Goal: Task Accomplishment & Management: Complete application form

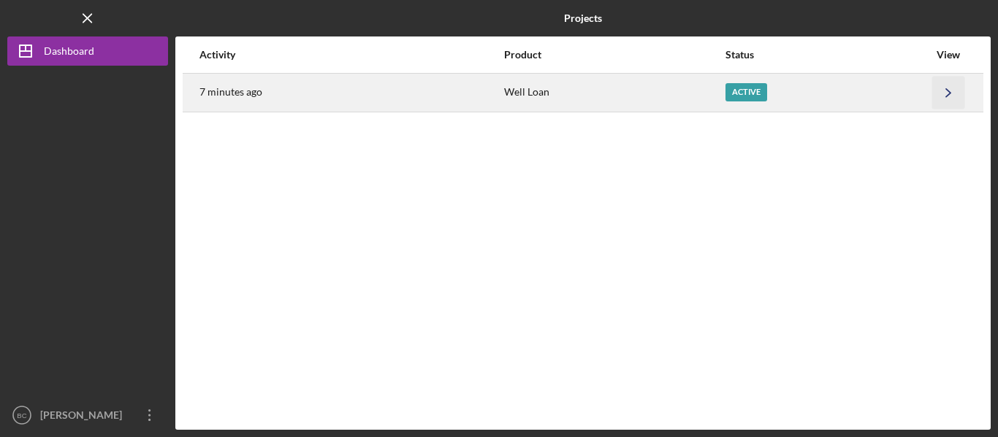
click at [945, 92] on icon "Icon/Navigate" at bounding box center [948, 92] width 33 height 33
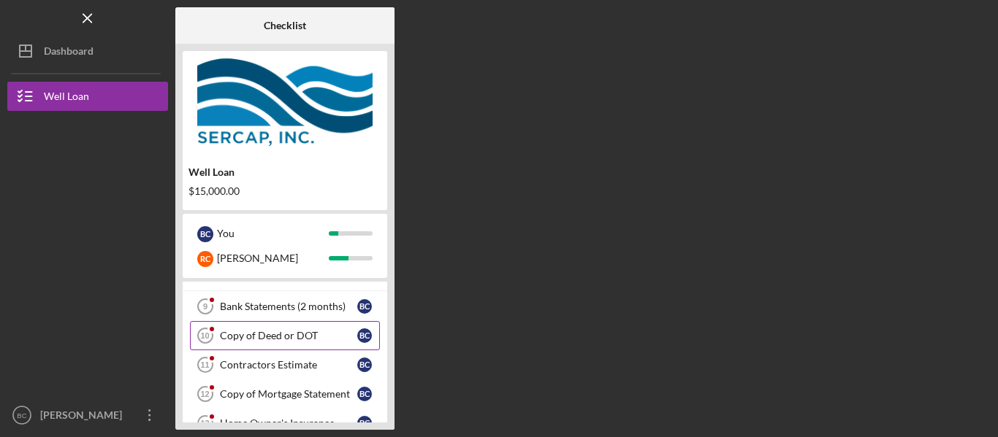
scroll to position [50, 0]
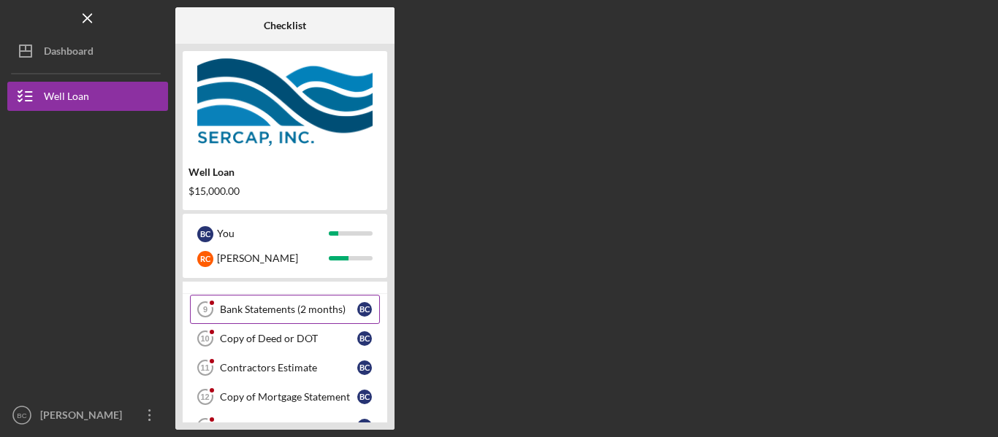
click at [331, 307] on div "Bank Statements (2 months)" at bounding box center [288, 310] width 137 height 12
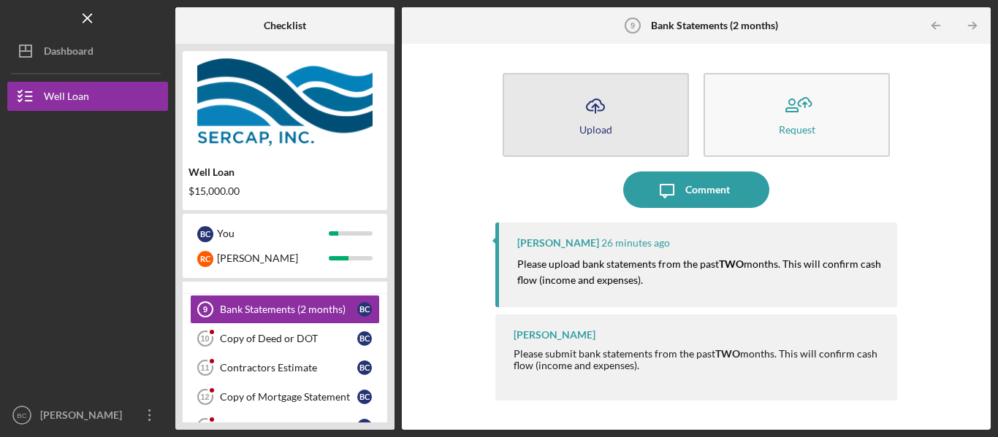
click at [627, 118] on button "Icon/Upload Upload" at bounding box center [595, 115] width 186 height 84
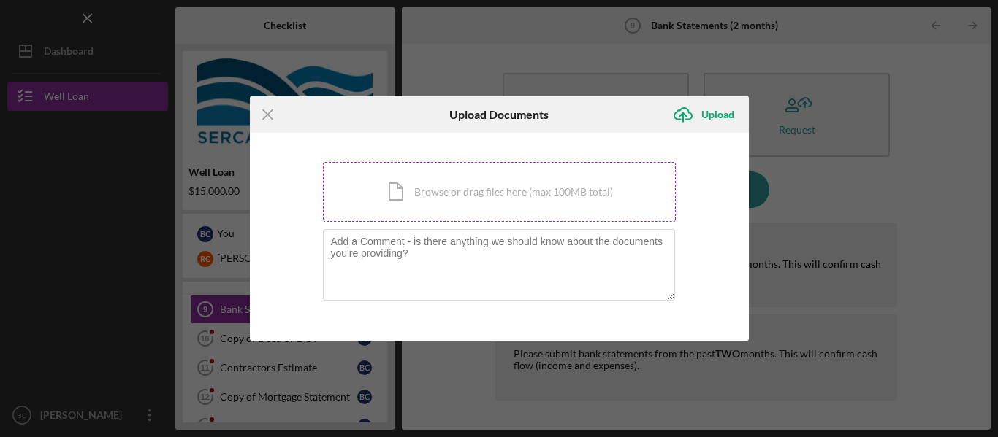
click at [551, 187] on div "Icon/Document Browse or drag files here (max 100MB total) Tap to choose files o…" at bounding box center [499, 192] width 353 height 60
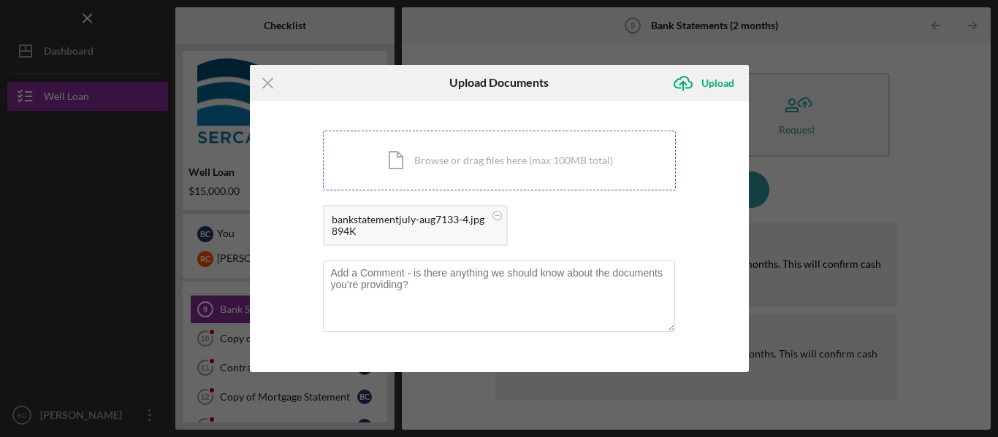
click at [481, 166] on div "Icon/Document Browse or drag files here (max 100MB total) Tap to choose files o…" at bounding box center [499, 161] width 353 height 60
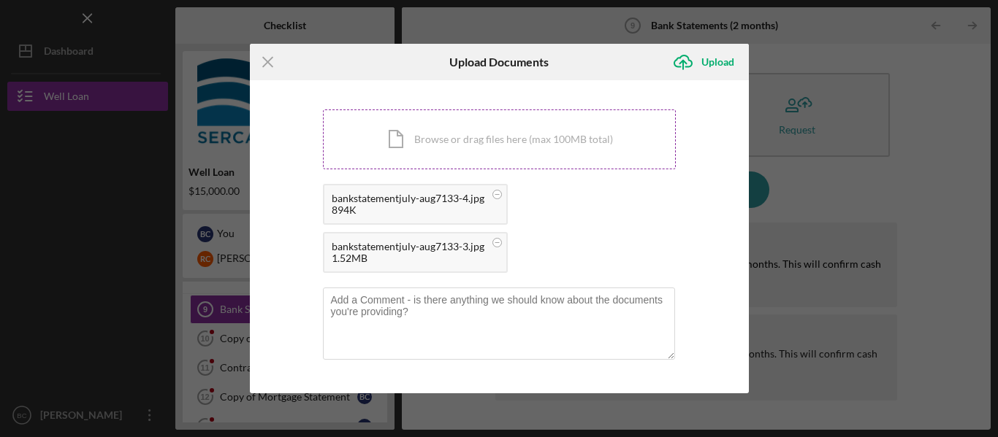
click at [476, 125] on div "Icon/Document Browse or drag files here (max 100MB total) Tap to choose files o…" at bounding box center [499, 140] width 353 height 60
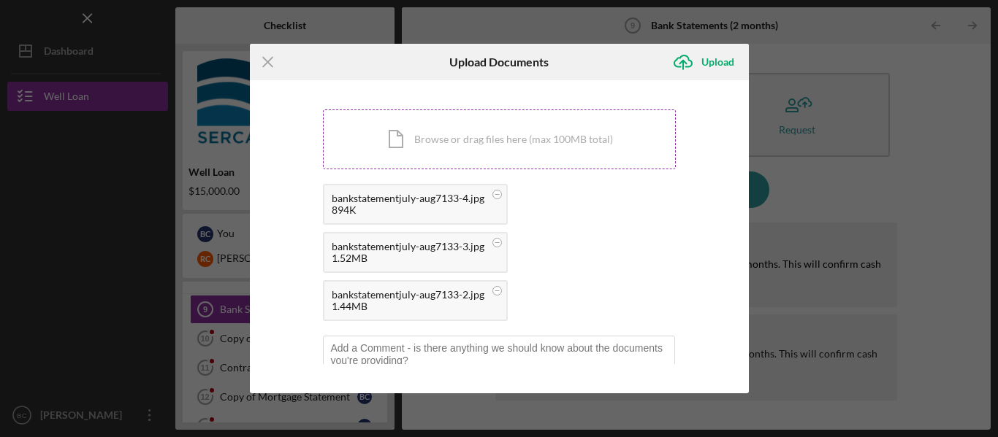
click at [471, 138] on div "Icon/Document Browse or drag files here (max 100MB total) Tap to choose files o…" at bounding box center [499, 140] width 353 height 60
click at [477, 132] on div "Icon/Document Browse or drag files here (max 100MB total) Tap to choose files o…" at bounding box center [499, 140] width 353 height 60
click at [499, 151] on div "Icon/Document Browse or drag files here (max 100MB total) Tap to choose files o…" at bounding box center [499, 140] width 353 height 60
click at [526, 142] on div "Icon/Document Browse or drag files here (max 100MB total) Tap to choose files o…" at bounding box center [499, 140] width 353 height 60
click at [499, 151] on div "Icon/Document Browse or drag files here (max 100MB total) Tap to choose files o…" at bounding box center [499, 140] width 353 height 60
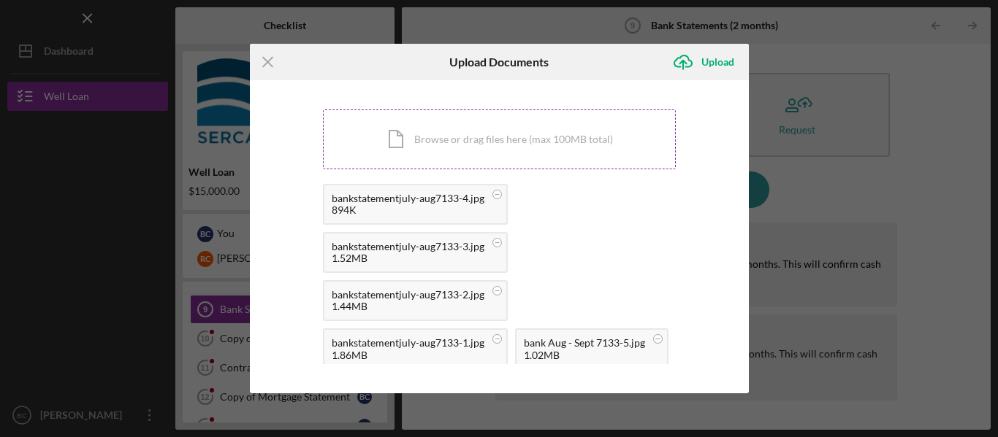
click at [492, 142] on div "Icon/Document Browse or drag files here (max 100MB total) Tap to choose files o…" at bounding box center [499, 140] width 353 height 60
click at [507, 149] on div "Icon/Document Browse or drag files here (max 100MB total) Tap to choose files o…" at bounding box center [499, 140] width 353 height 60
click at [518, 177] on div "Icon/Document Browse or drag files here (max 100MB total) Tap to choose files o…" at bounding box center [499, 316] width 353 height 413
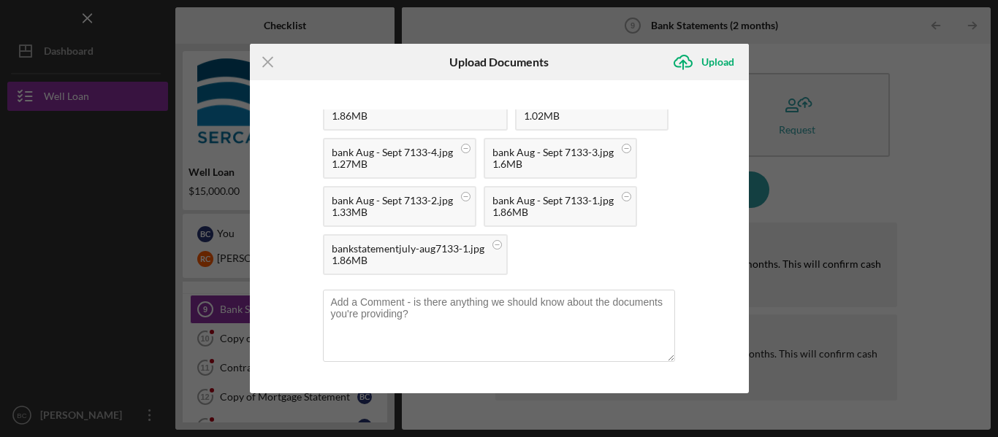
scroll to position [288, 0]
click at [271, 58] on line at bounding box center [267, 62] width 9 height 9
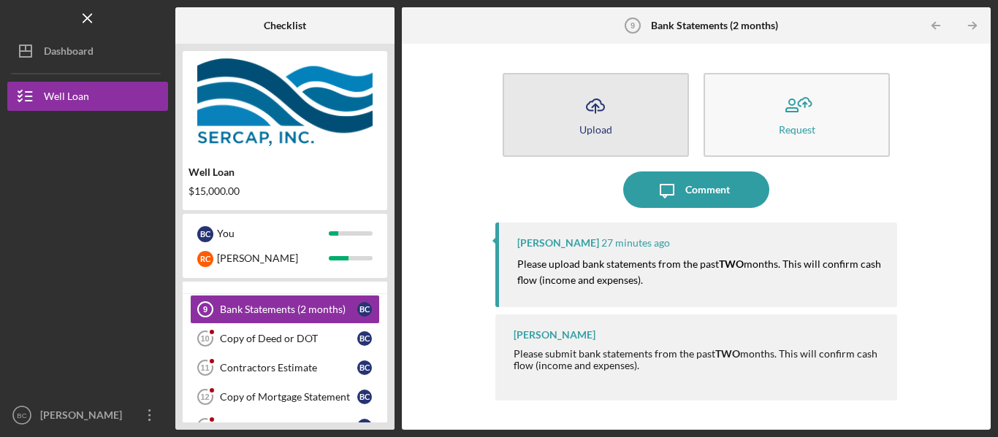
click at [618, 110] on button "Icon/Upload Upload" at bounding box center [595, 115] width 186 height 84
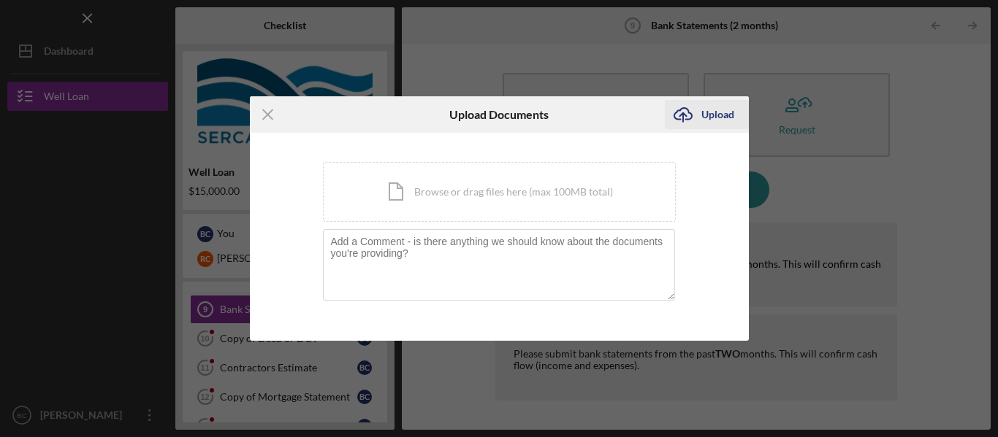
click at [711, 120] on div "Upload" at bounding box center [717, 114] width 33 height 29
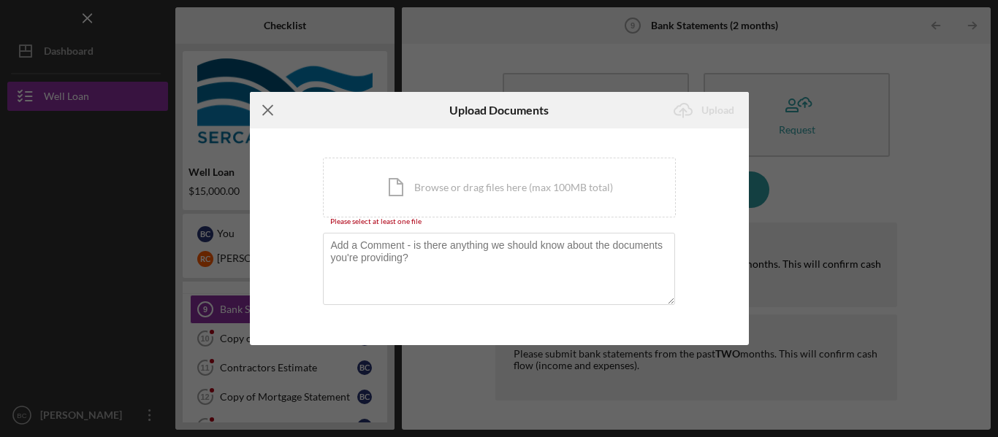
click at [269, 112] on line at bounding box center [267, 110] width 9 height 9
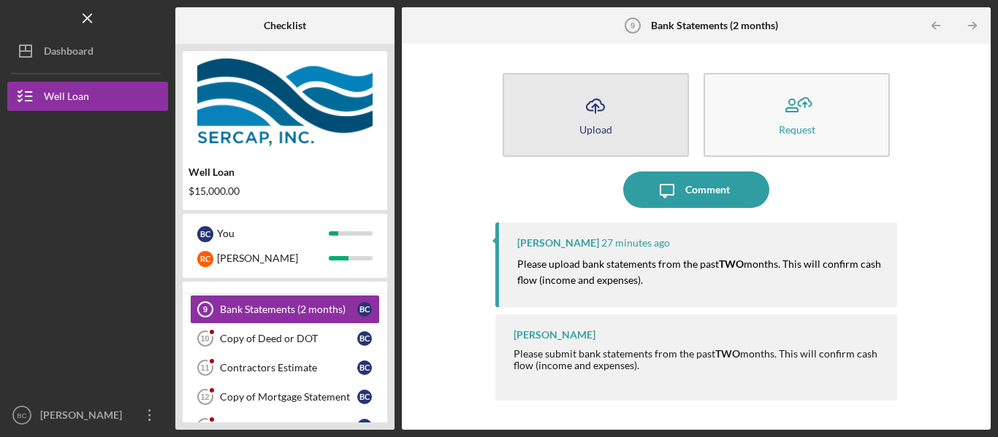
click at [595, 102] on icon "Icon/Upload" at bounding box center [595, 106] width 37 height 37
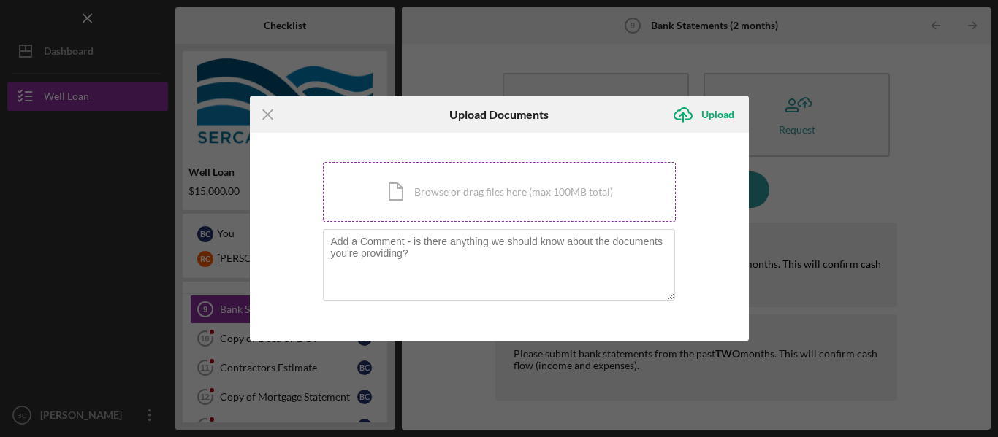
click at [589, 185] on div "Icon/Document Browse or drag files here (max 100MB total) Tap to choose files o…" at bounding box center [499, 192] width 353 height 60
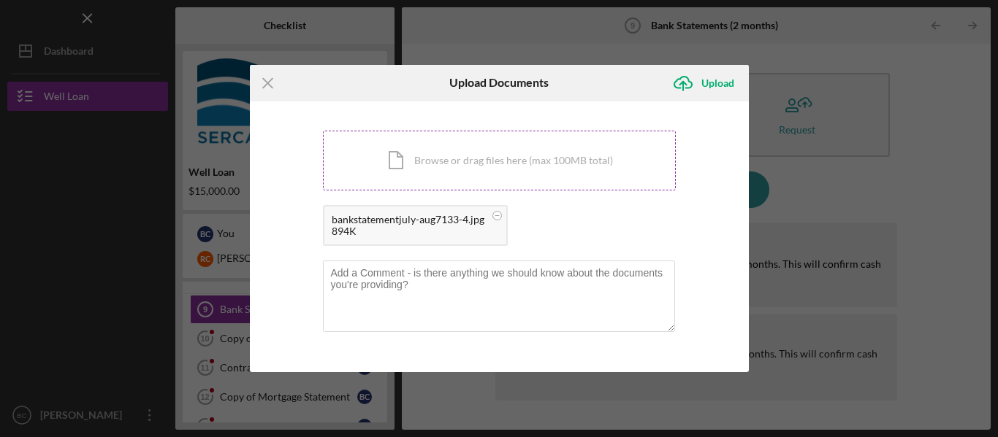
click at [513, 148] on div "Icon/Document Browse or drag files here (max 100MB total) Tap to choose files o…" at bounding box center [499, 161] width 353 height 60
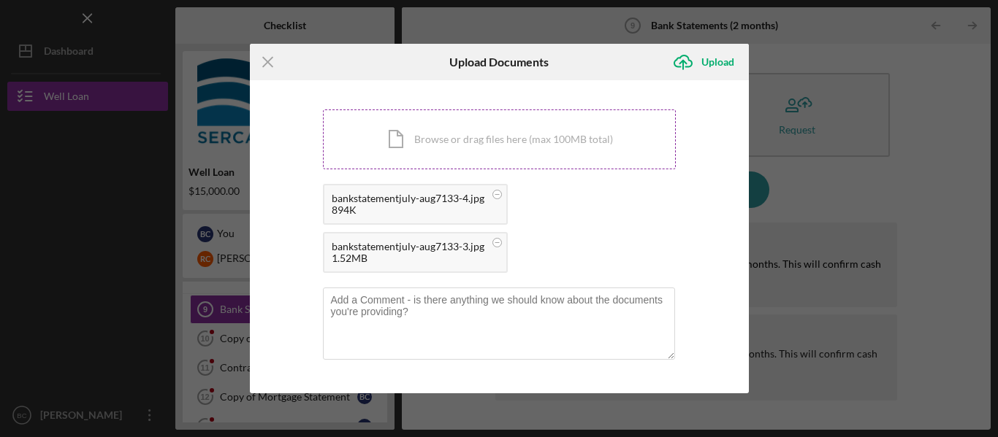
click at [477, 126] on div "Icon/Document Browse or drag files here (max 100MB total) Tap to choose files o…" at bounding box center [499, 140] width 353 height 60
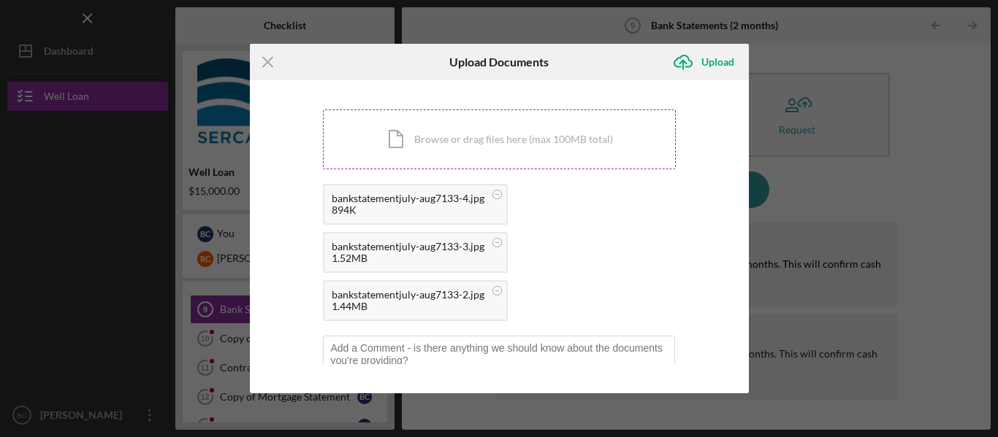
click at [477, 134] on div "Icon/Document Browse or drag files here (max 100MB total) Tap to choose files o…" at bounding box center [499, 140] width 353 height 60
click at [484, 120] on div "Icon/Document Browse or drag files here (max 100MB total) Tap to choose files o…" at bounding box center [499, 140] width 353 height 60
click at [473, 136] on div "Icon/Document Browse or drag files here (max 100MB total) Tap to choose files o…" at bounding box center [499, 140] width 353 height 60
click at [487, 146] on div "Icon/Document Browse or drag files here (max 100MB total) Tap to choose files o…" at bounding box center [499, 140] width 353 height 60
click at [494, 138] on div "Icon/Document Browse or drag files here (max 100MB total) Tap to choose files o…" at bounding box center [499, 140] width 353 height 60
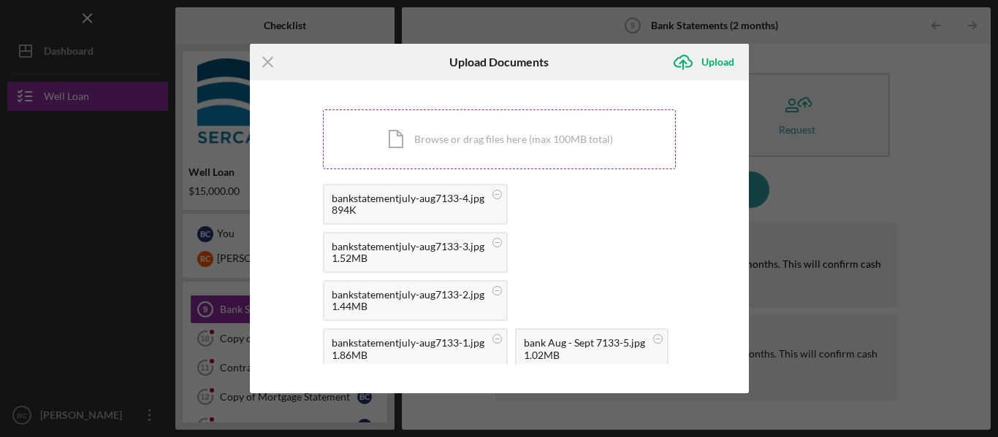
click at [518, 143] on div "Icon/Document Browse or drag files here (max 100MB total) Tap to choose files o…" at bounding box center [499, 140] width 353 height 60
click at [711, 64] on div "Upload" at bounding box center [717, 61] width 33 height 29
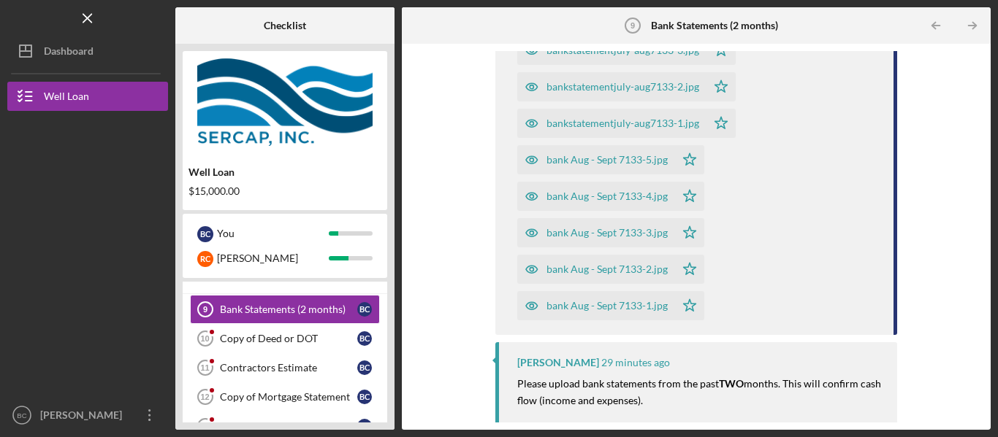
scroll to position [270, 0]
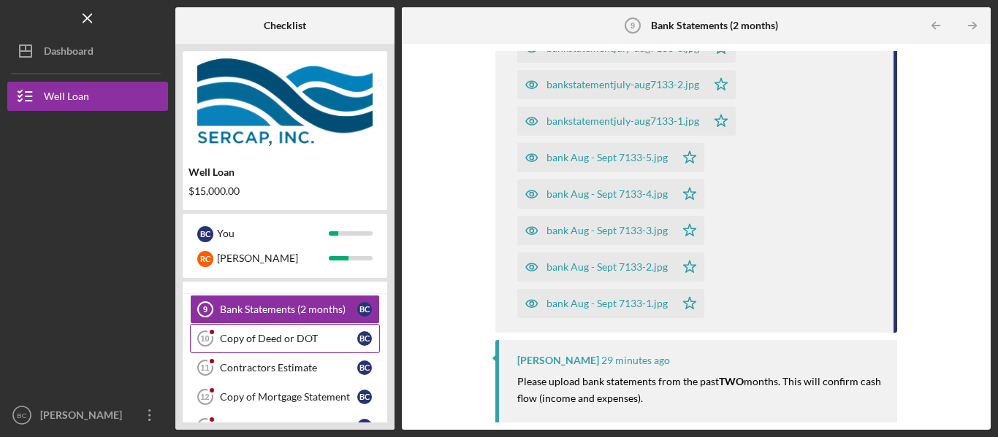
click at [297, 337] on div "Copy of Deed or DOT" at bounding box center [288, 339] width 137 height 12
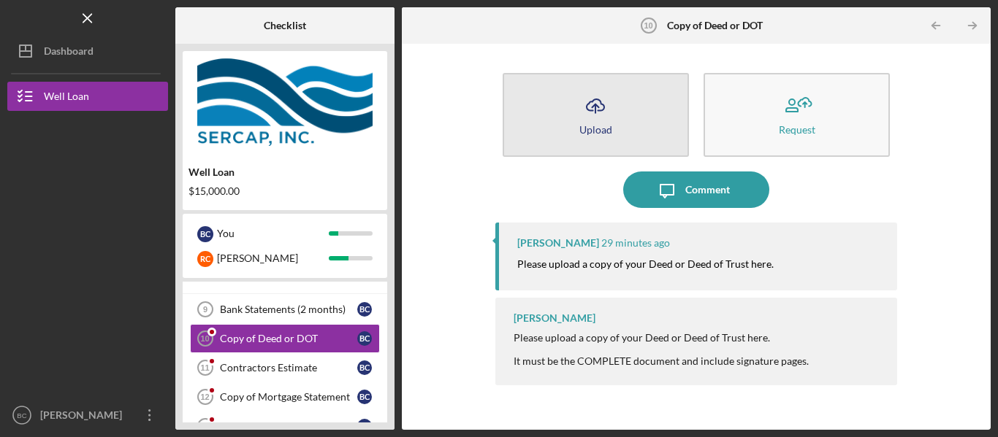
click at [595, 119] on icon "Icon/Upload" at bounding box center [595, 106] width 37 height 37
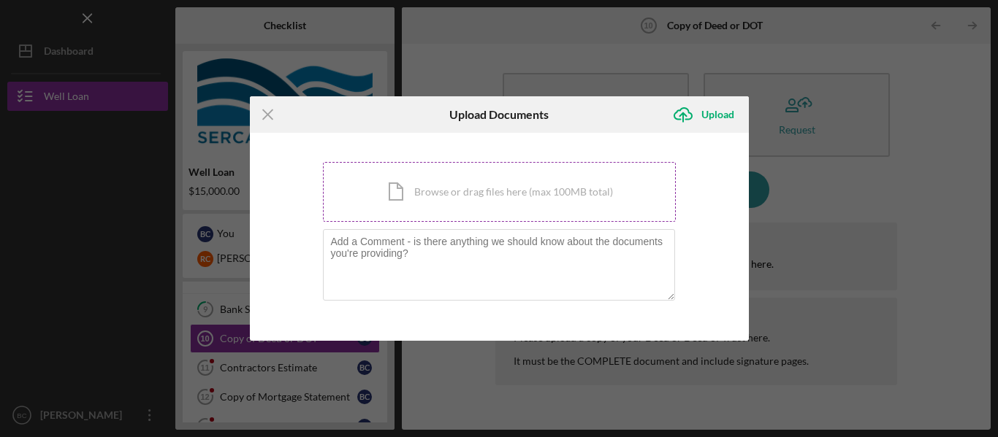
click at [570, 183] on div "Icon/Document Browse or drag files here (max 100MB total) Tap to choose files o…" at bounding box center [499, 192] width 353 height 60
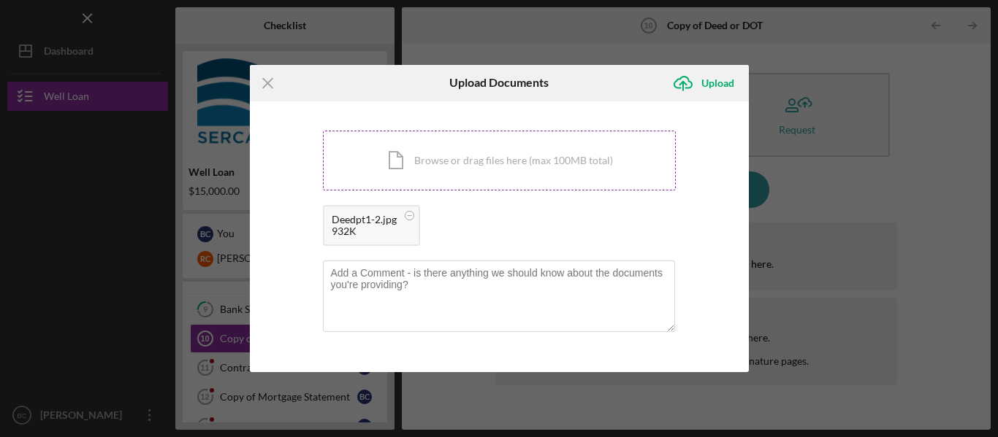
click at [464, 172] on div "Icon/Document Browse or drag files here (max 100MB total) Tap to choose files o…" at bounding box center [499, 161] width 353 height 60
click at [716, 80] on div "Upload" at bounding box center [717, 83] width 33 height 29
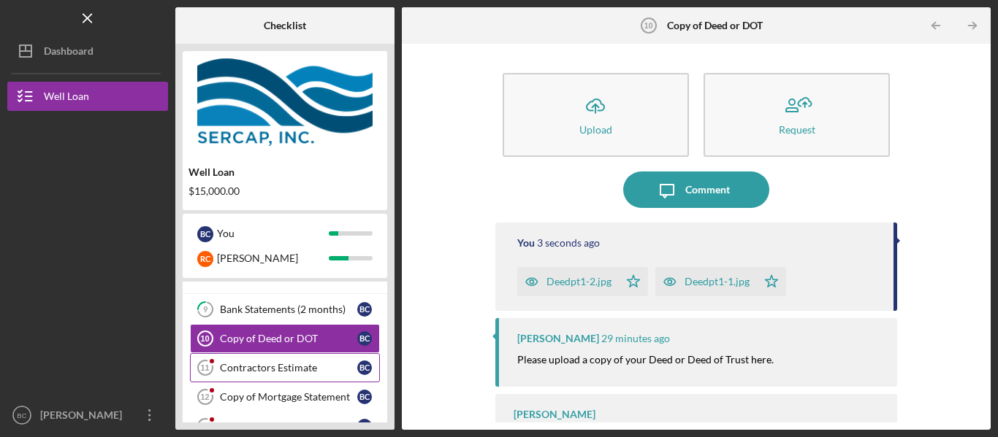
click at [294, 366] on div "Contractors Estimate" at bounding box center [288, 368] width 137 height 12
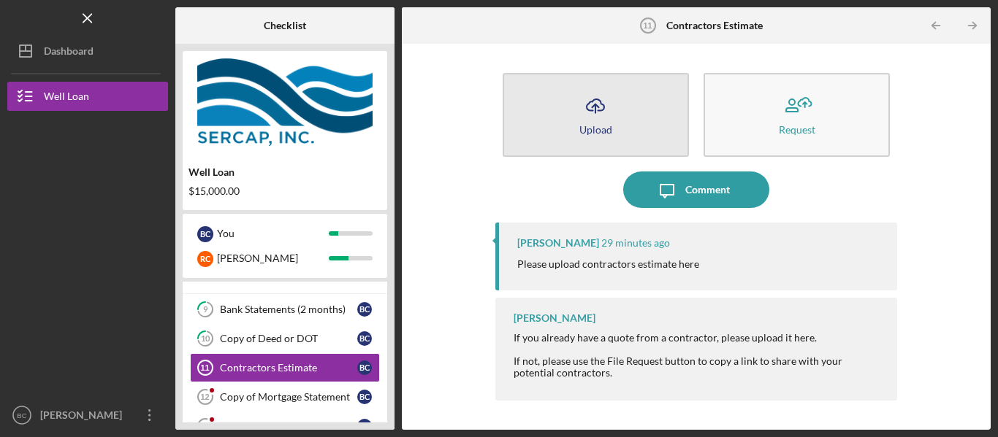
click at [647, 113] on button "Icon/Upload Upload" at bounding box center [595, 115] width 186 height 84
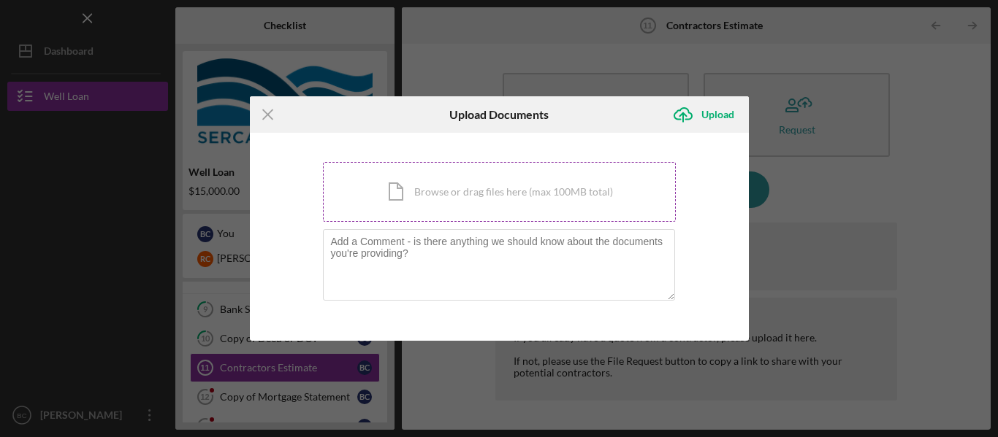
click at [601, 183] on div "Icon/Document Browse or drag files here (max 100MB total) Tap to choose files o…" at bounding box center [499, 192] width 353 height 60
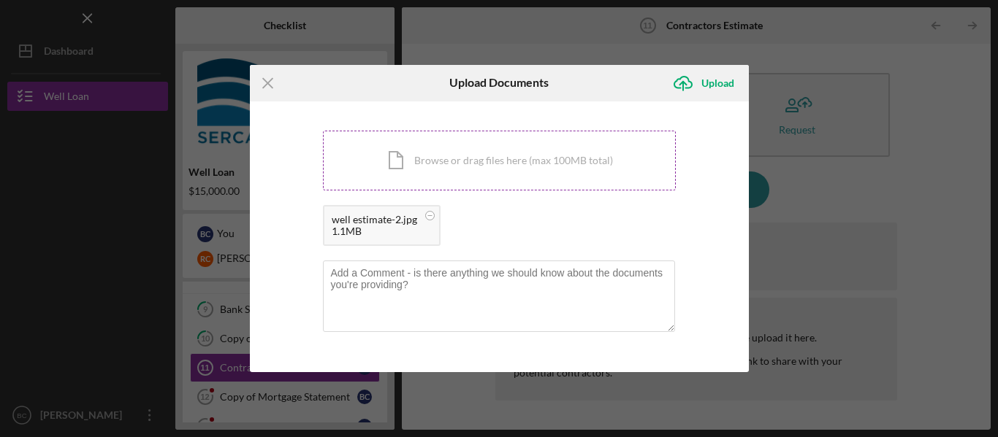
click at [496, 161] on div "Icon/Document Browse or drag files here (max 100MB total) Tap to choose files o…" at bounding box center [499, 161] width 353 height 60
click at [724, 82] on div "Upload" at bounding box center [717, 83] width 33 height 29
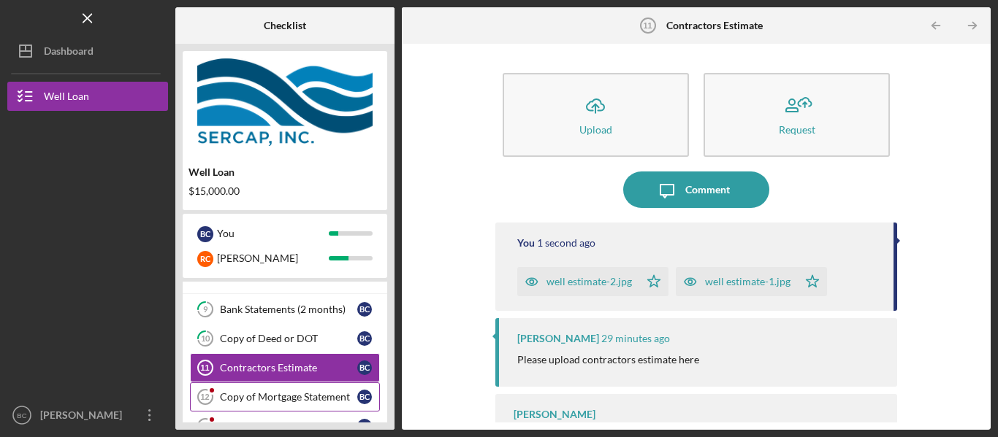
click at [318, 397] on div "Copy of Mortgage Statement" at bounding box center [288, 397] width 137 height 12
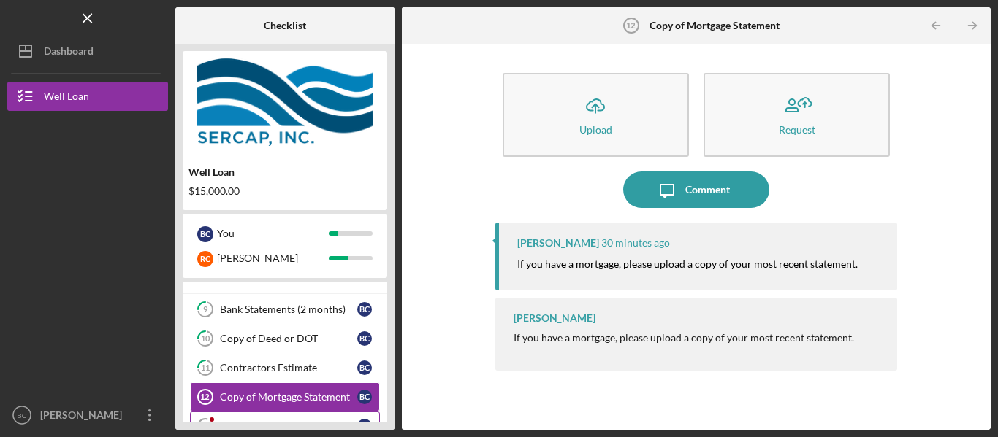
click at [355, 417] on link "Home Owner's Insurance 13 Home Owner's Insurance B C" at bounding box center [285, 426] width 190 height 29
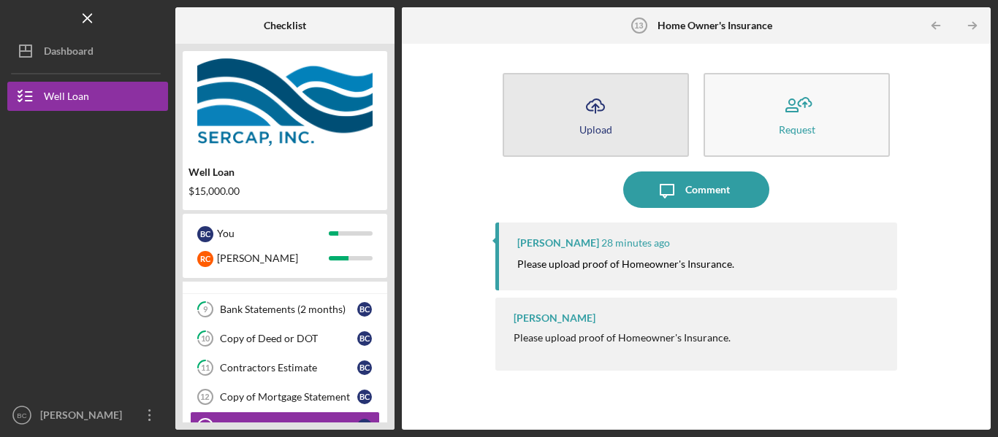
click at [600, 108] on icon "Icon/Upload" at bounding box center [595, 106] width 37 height 37
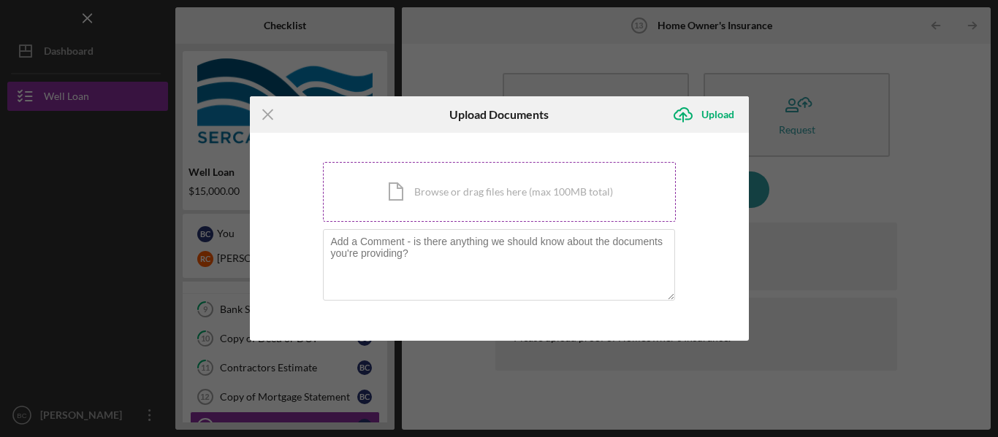
click at [571, 191] on div "Icon/Document Browse or drag files here (max 100MB total) Tap to choose files o…" at bounding box center [499, 192] width 353 height 60
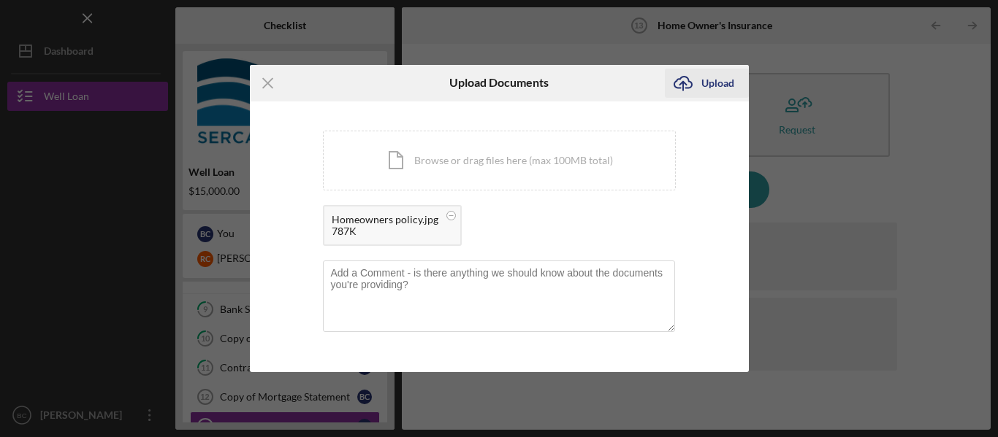
click at [712, 82] on div "Upload" at bounding box center [717, 83] width 33 height 29
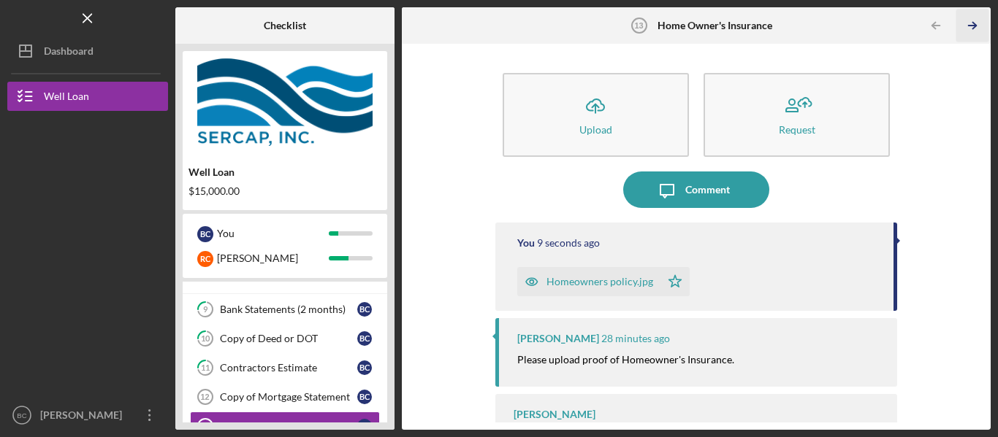
click at [969, 26] on line "button" at bounding box center [971, 26] width 7 height 0
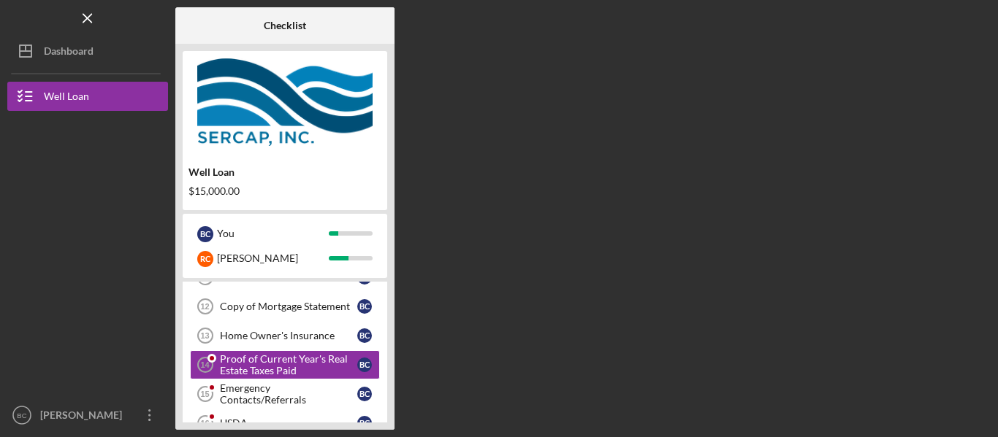
scroll to position [153, 0]
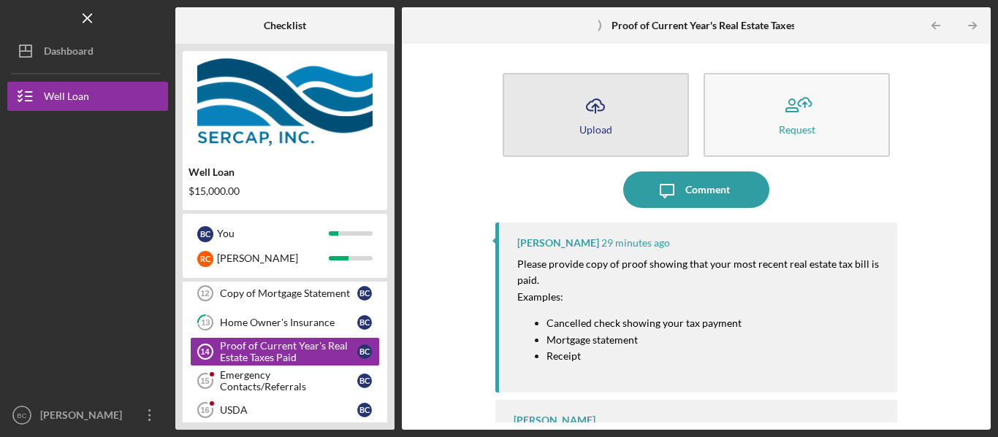
click at [600, 120] on icon "Icon/Upload" at bounding box center [595, 106] width 37 height 37
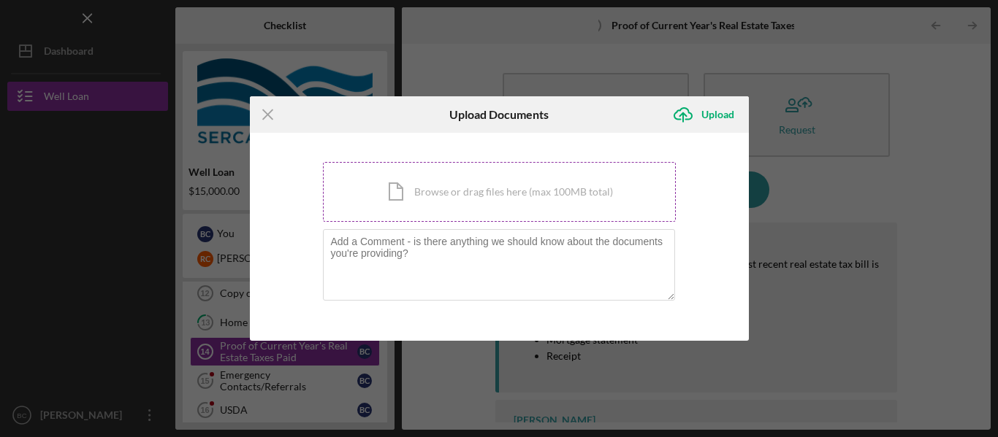
click at [565, 194] on div "Icon/Document Browse or drag files here (max 100MB total) Tap to choose files o…" at bounding box center [499, 192] width 353 height 60
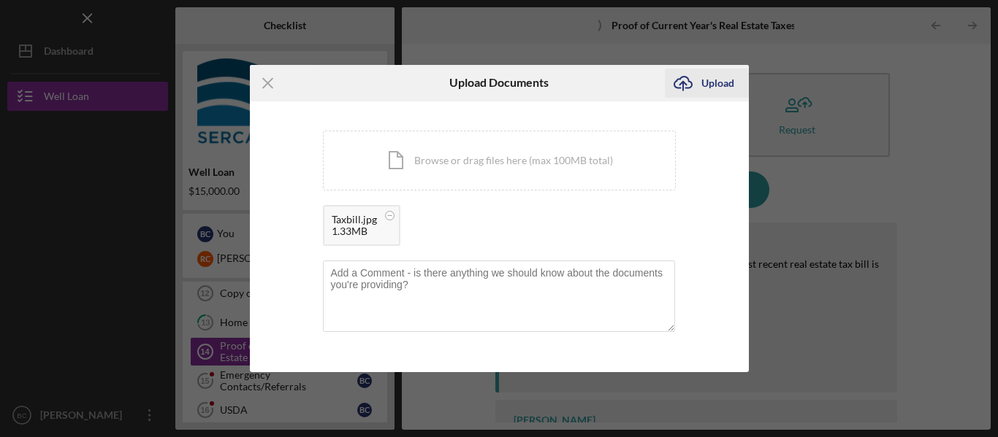
click at [713, 85] on div "Upload" at bounding box center [717, 83] width 33 height 29
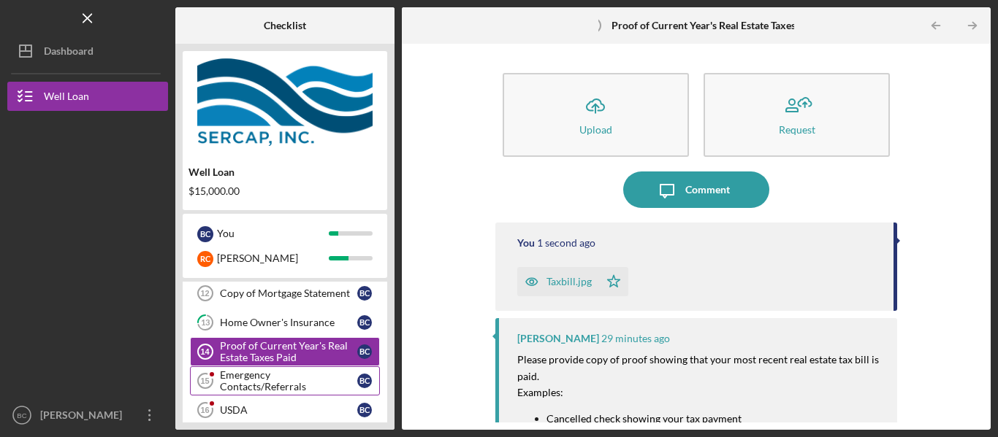
click at [326, 380] on div "Emergency Contacts/Referrals" at bounding box center [288, 381] width 137 height 23
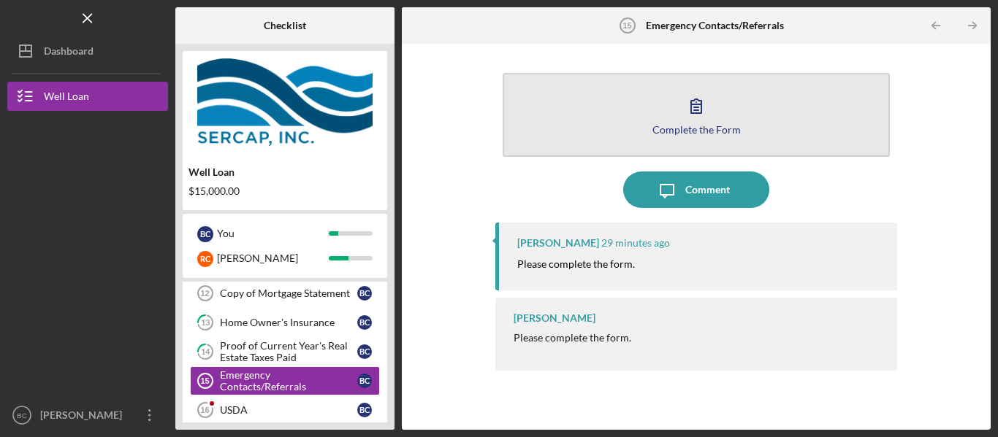
click at [699, 104] on icon "button" at bounding box center [696, 106] width 37 height 37
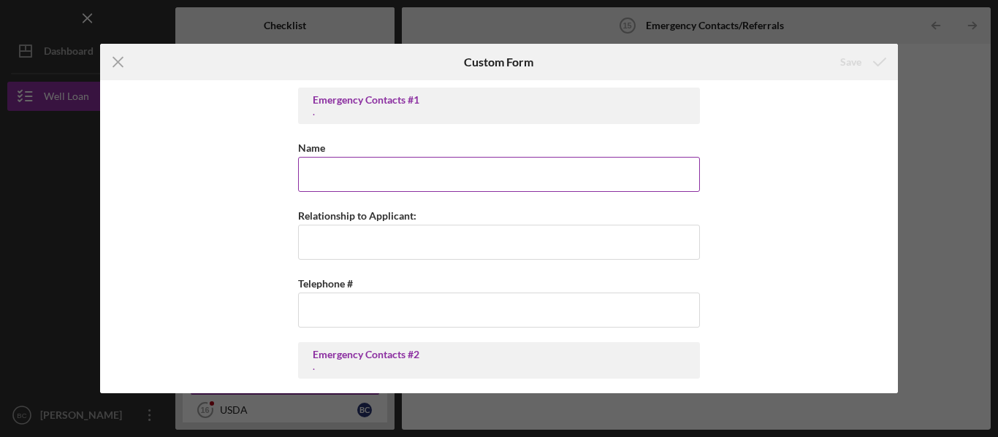
click at [331, 177] on input "Name" at bounding box center [499, 174] width 402 height 35
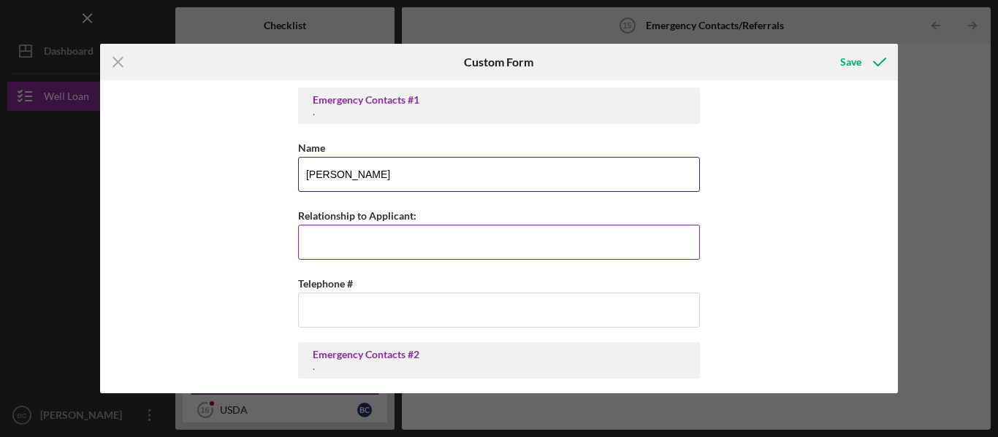
type input "[PERSON_NAME]"
click at [337, 242] on input "Relationship to Applicant:" at bounding box center [499, 242] width 402 height 35
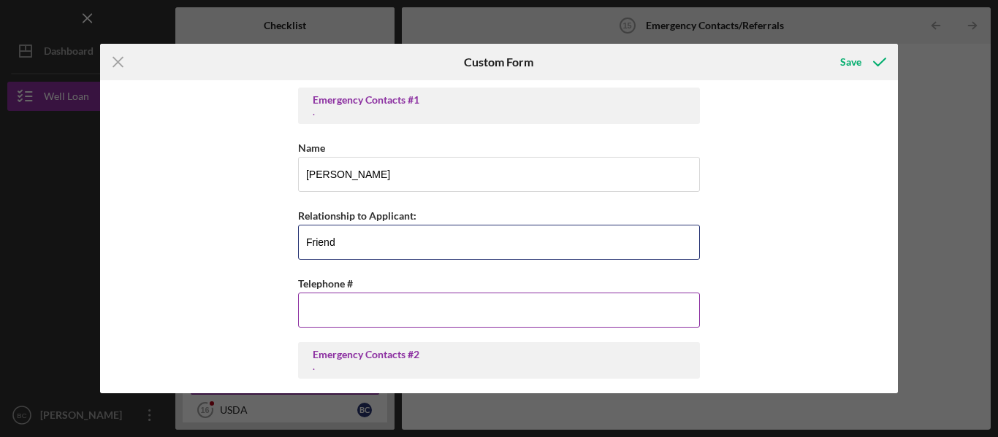
type input "Friend"
click at [337, 315] on input "Telephone #" at bounding box center [499, 310] width 402 height 35
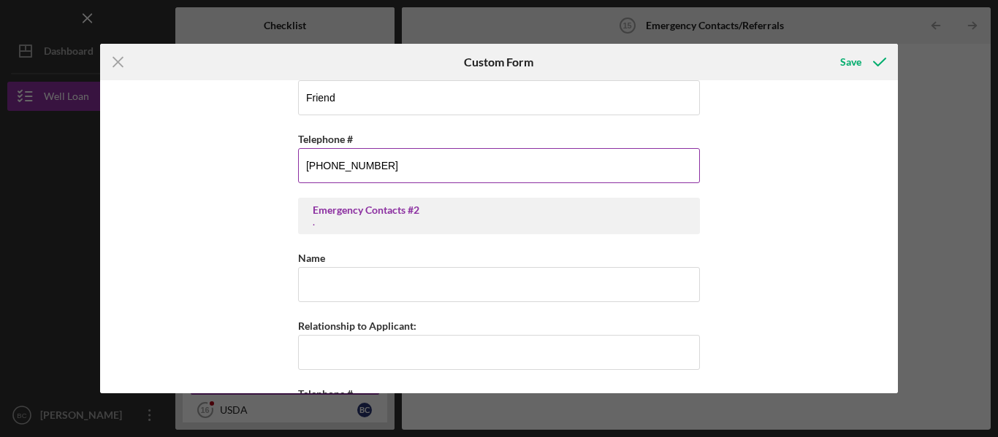
scroll to position [159, 0]
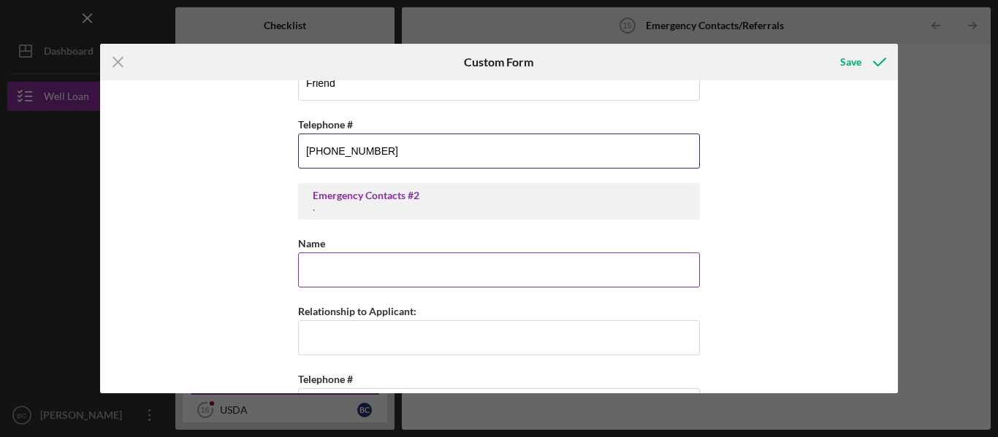
type input "[PHONE_NUMBER]"
click at [332, 275] on input "Name" at bounding box center [499, 270] width 402 height 35
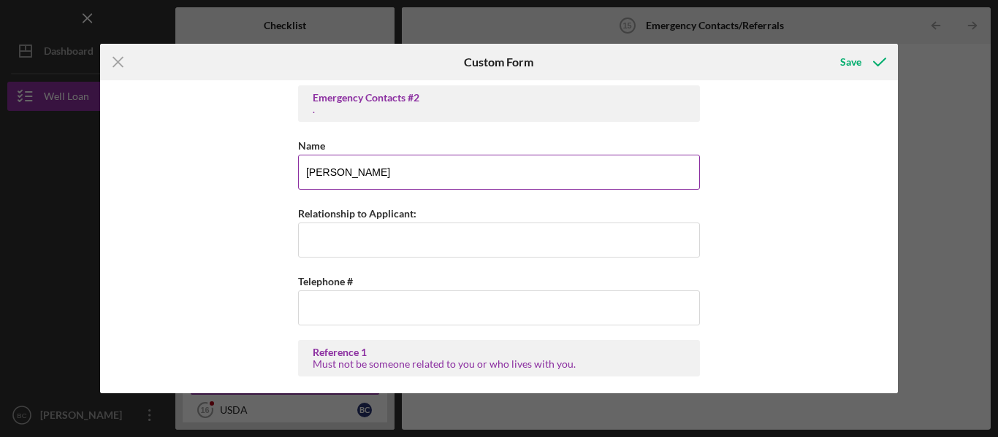
scroll to position [261, 0]
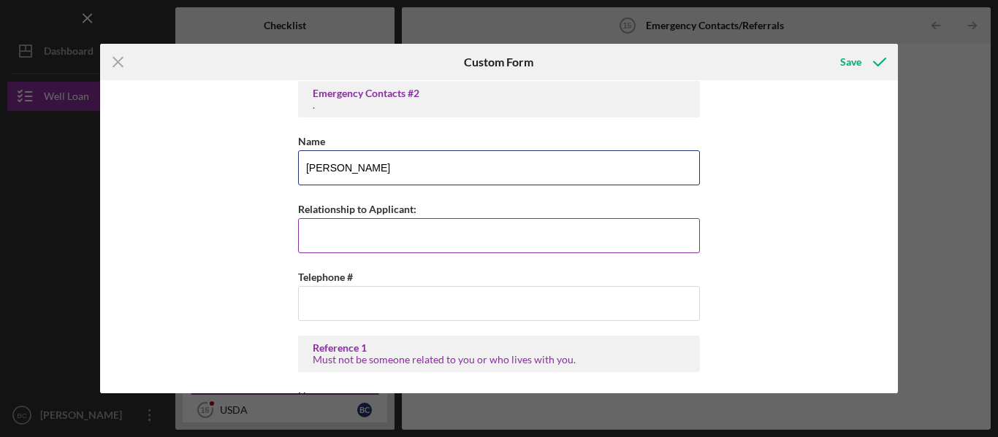
type input "[PERSON_NAME]"
click at [328, 230] on input "Relationship to Applicant:" at bounding box center [499, 235] width 402 height 35
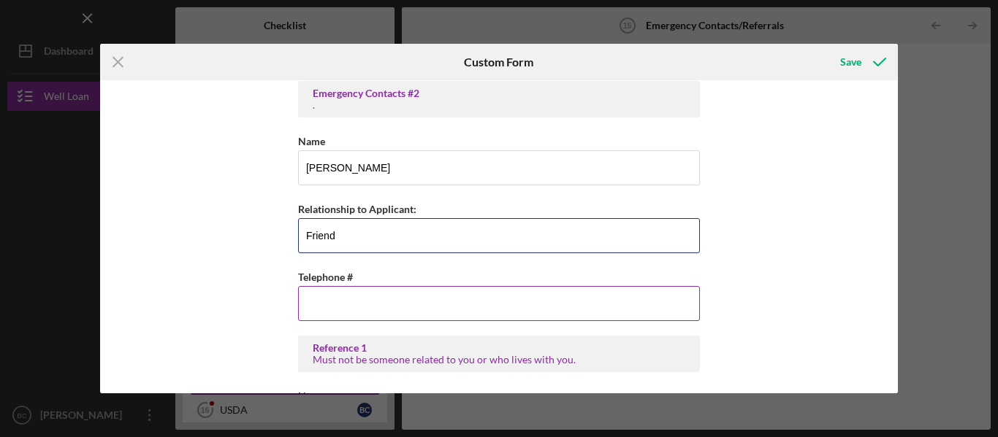
type input "Friend"
click at [332, 305] on input "Telephone #" at bounding box center [499, 303] width 402 height 35
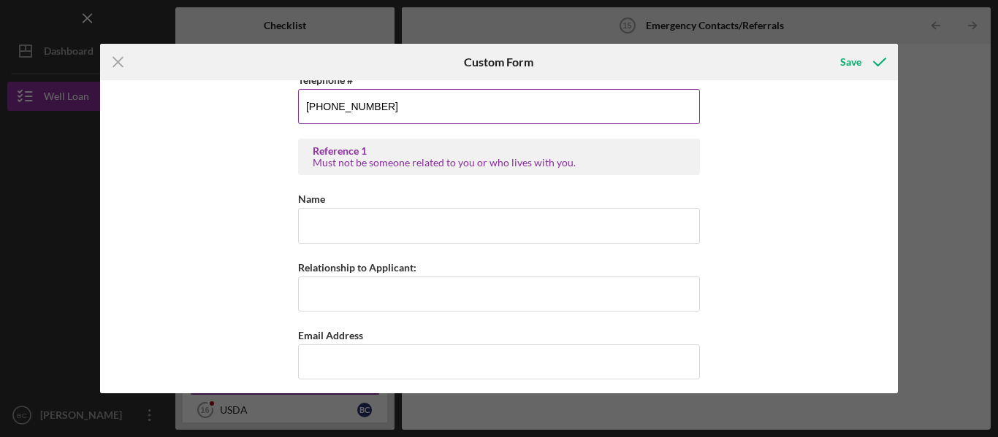
scroll to position [463, 0]
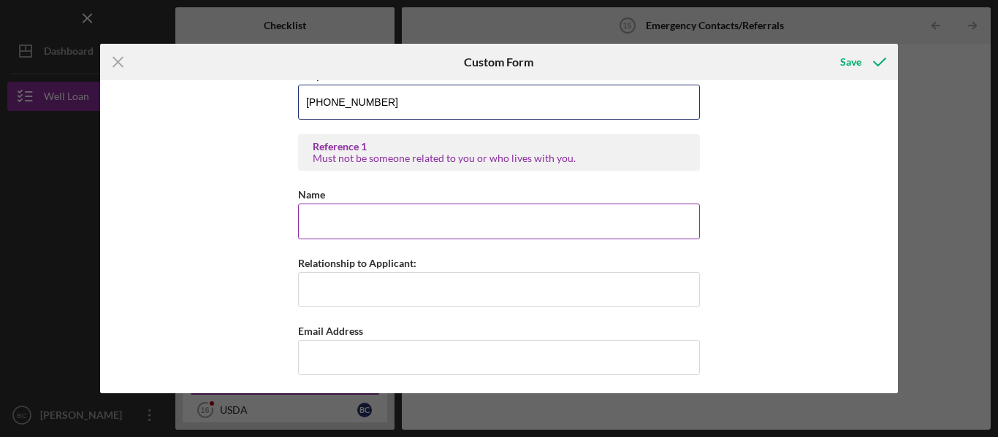
type input "[PHONE_NUMBER]"
click at [321, 223] on input "Name" at bounding box center [499, 221] width 402 height 35
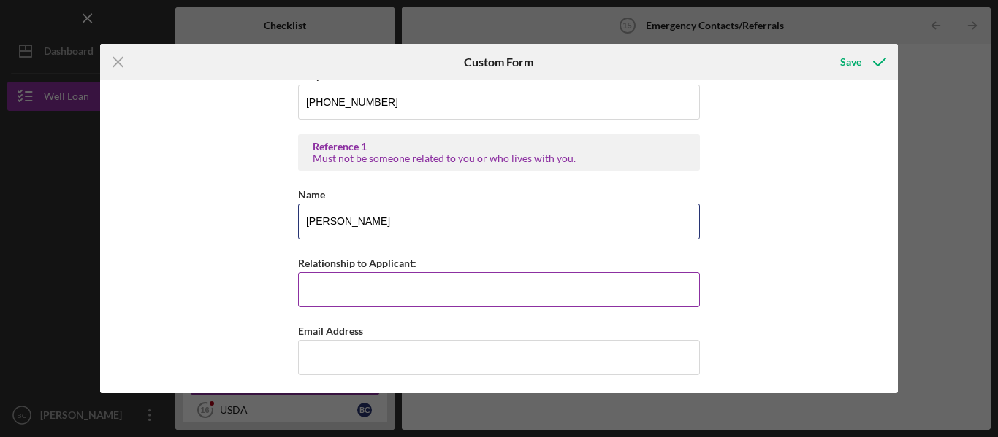
type input "[PERSON_NAME]"
click at [316, 286] on input "Relationship to Applicant:" at bounding box center [499, 289] width 402 height 35
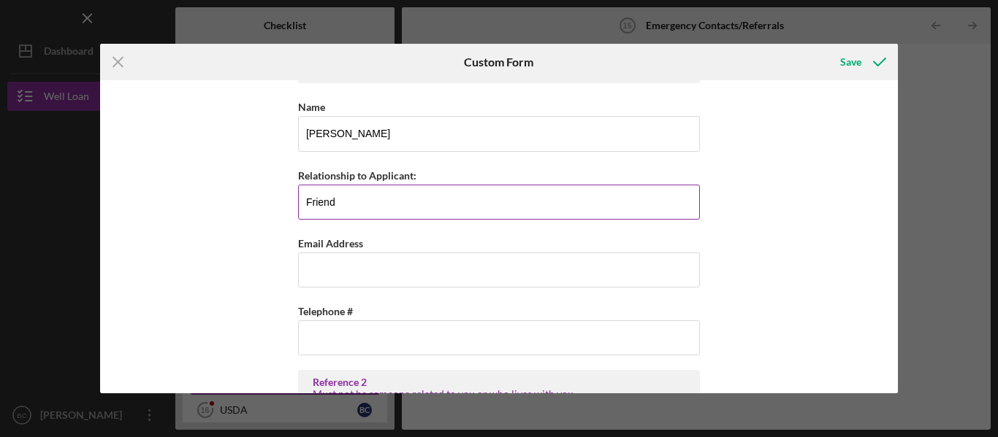
scroll to position [576, 0]
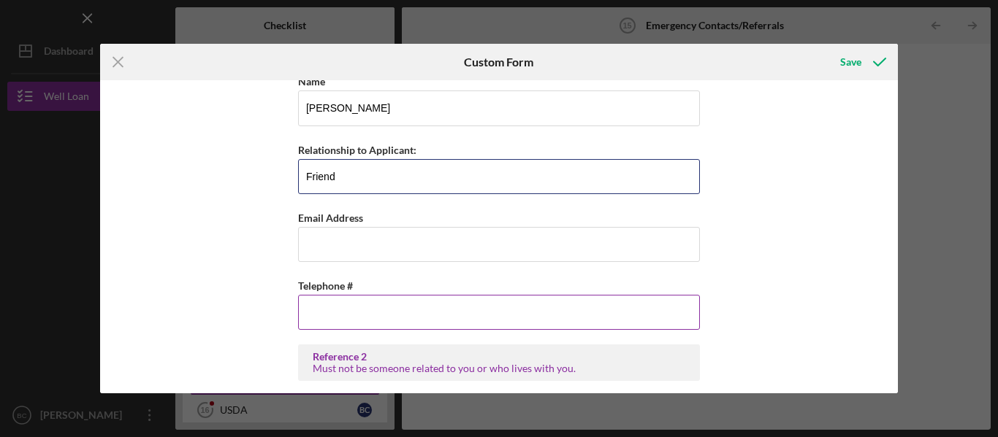
type input "Friend"
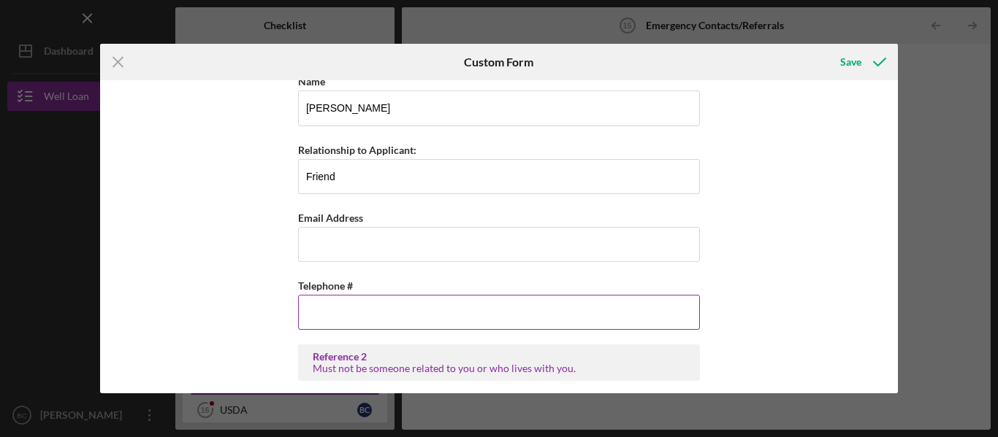
click at [324, 314] on input "Telephone #" at bounding box center [499, 312] width 402 height 35
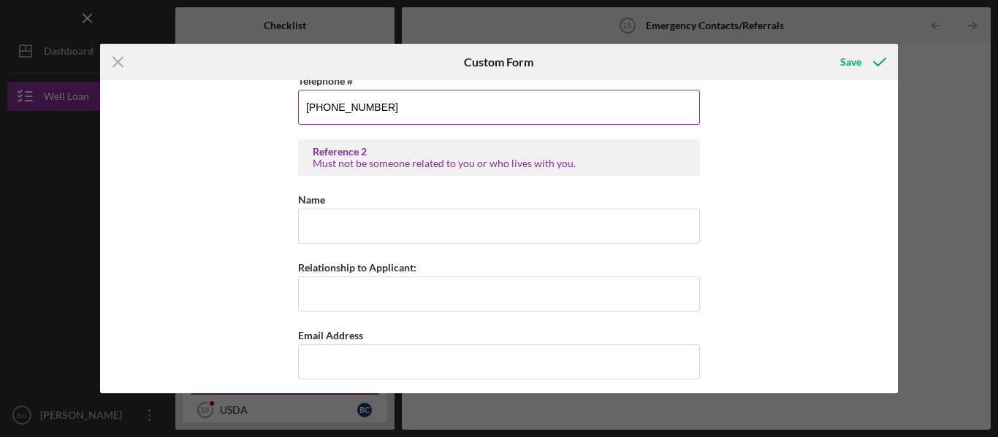
scroll to position [782, 0]
type input "[PHONE_NUMBER]"
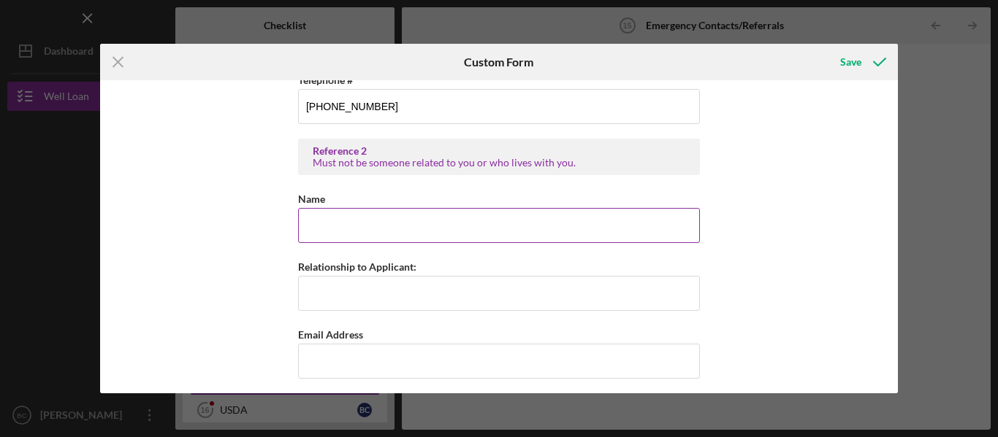
click at [334, 223] on input "Name" at bounding box center [499, 225] width 402 height 35
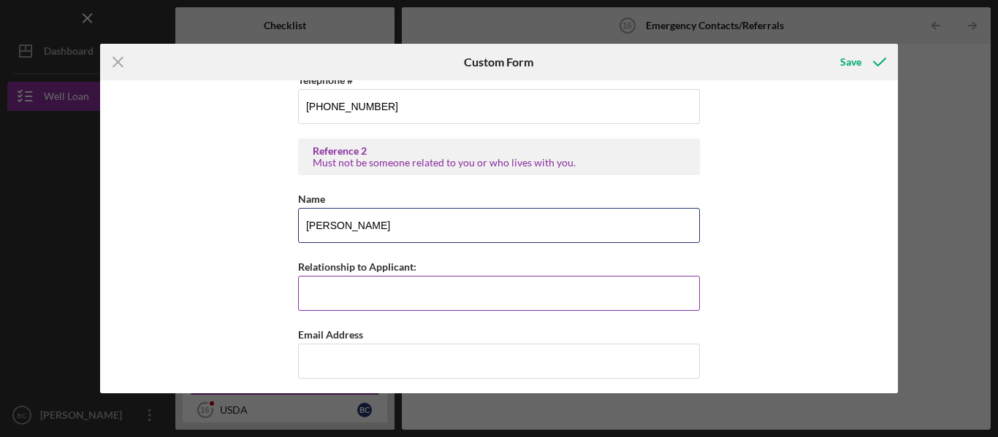
type input "[PERSON_NAME]"
click at [337, 288] on input "Relationship to Applicant:" at bounding box center [499, 293] width 402 height 35
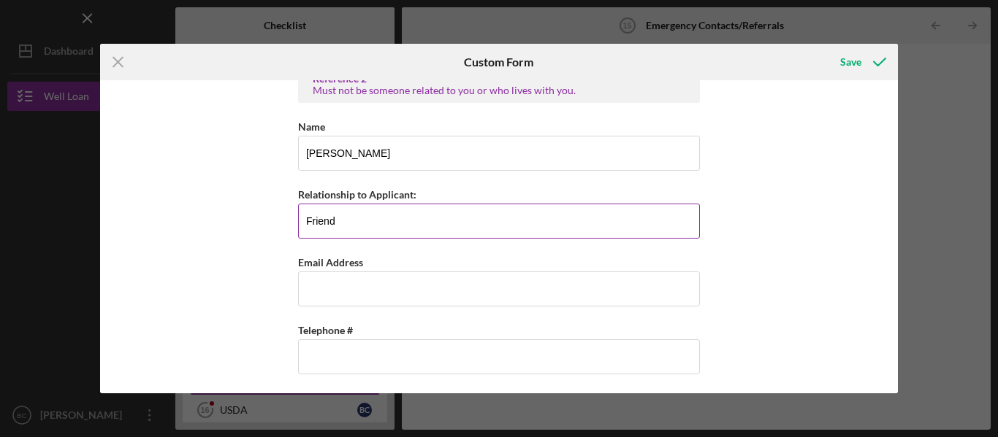
scroll to position [857, 0]
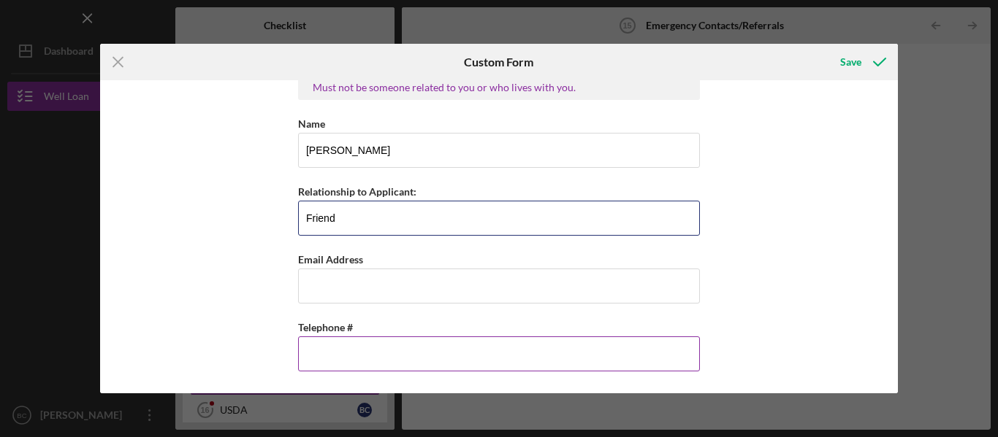
type input "Friend"
click at [345, 356] on input "Telephone #" at bounding box center [499, 354] width 402 height 35
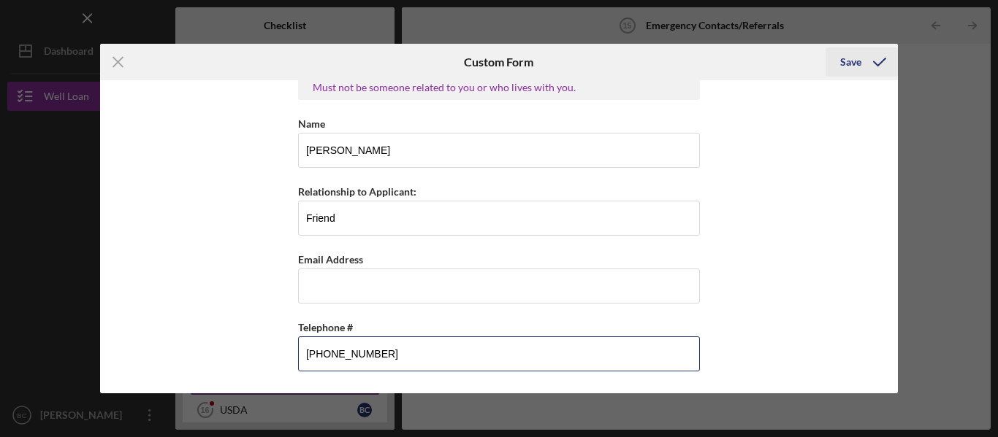
type input "[PHONE_NUMBER]"
click at [849, 64] on div "Save" at bounding box center [850, 61] width 21 height 29
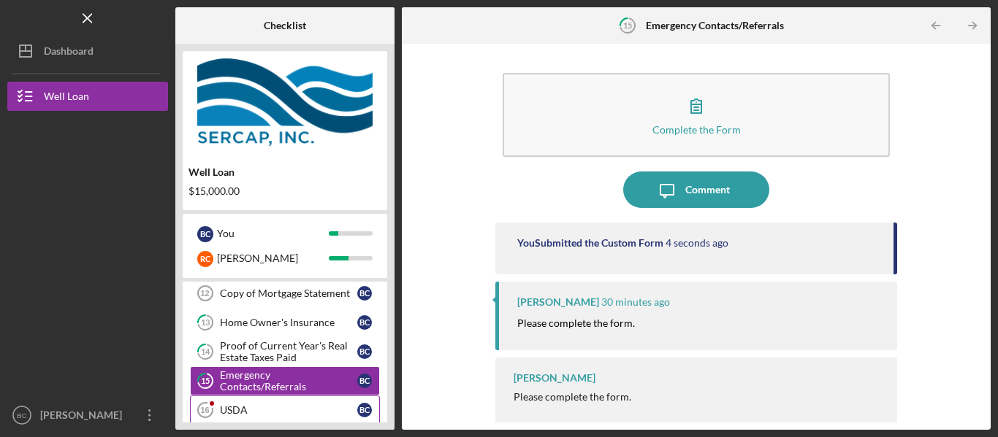
click at [277, 408] on div "USDA" at bounding box center [288, 411] width 137 height 12
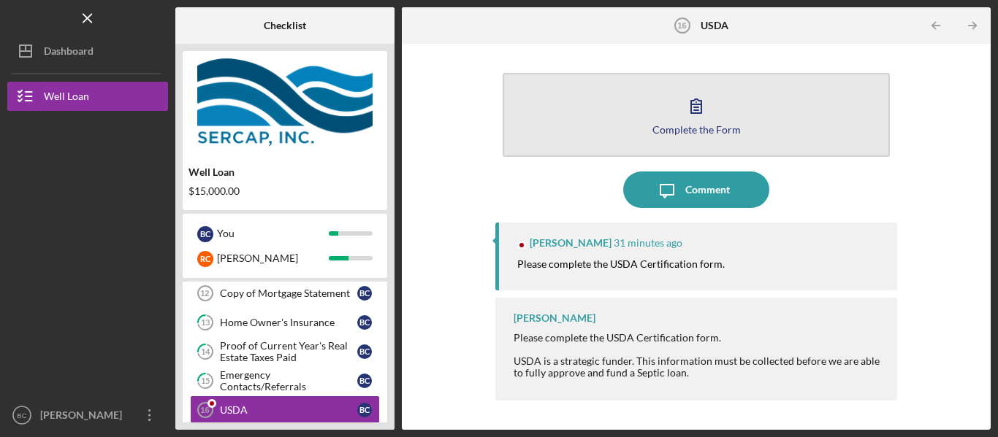
click at [691, 101] on icon "button" at bounding box center [696, 106] width 10 height 14
click at [694, 124] on div "Complete the Form" at bounding box center [696, 129] width 88 height 11
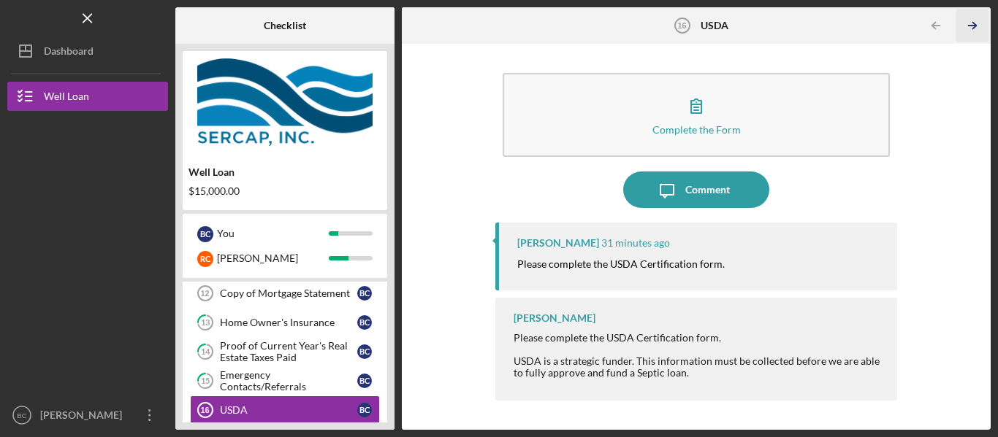
click at [973, 28] on icon "Icon/Table Pagination Arrow" at bounding box center [972, 25] width 33 height 33
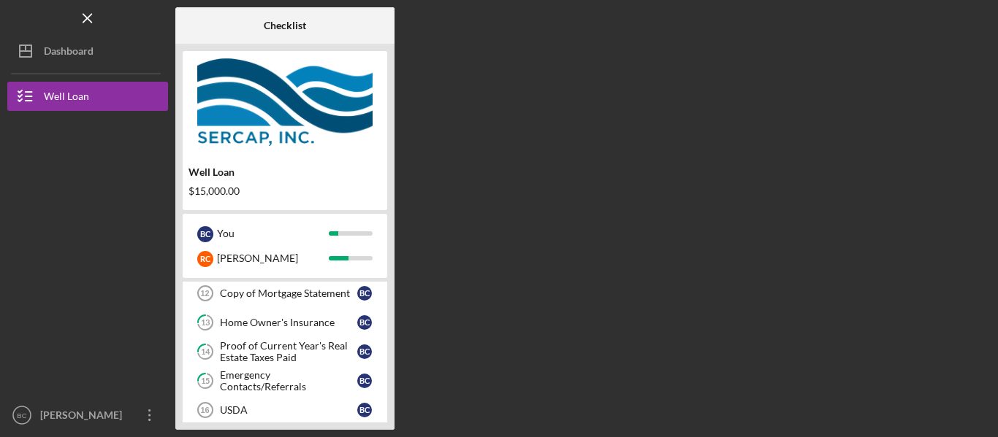
scroll to position [241, 0]
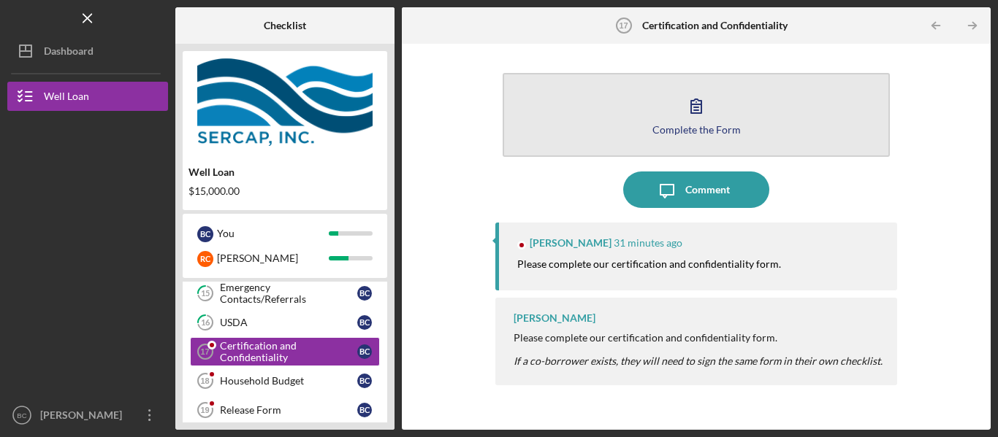
click at [696, 112] on icon "button" at bounding box center [696, 106] width 37 height 37
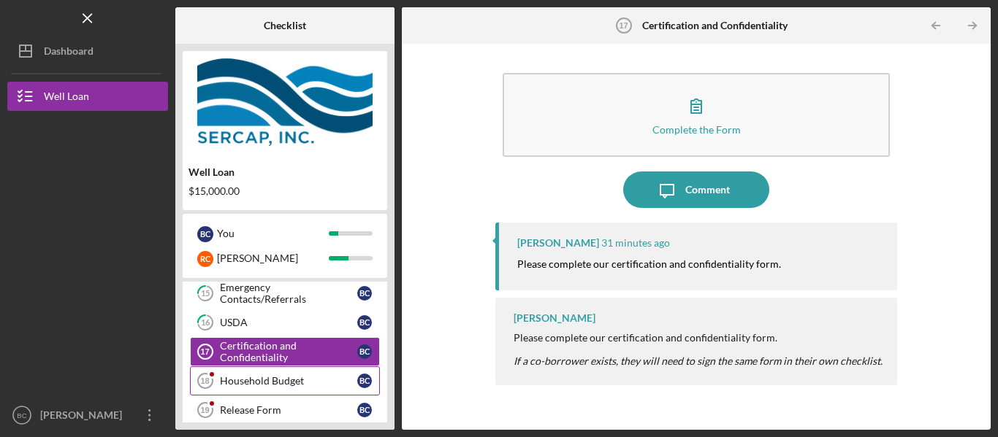
click at [323, 378] on div "Household Budget" at bounding box center [288, 381] width 137 height 12
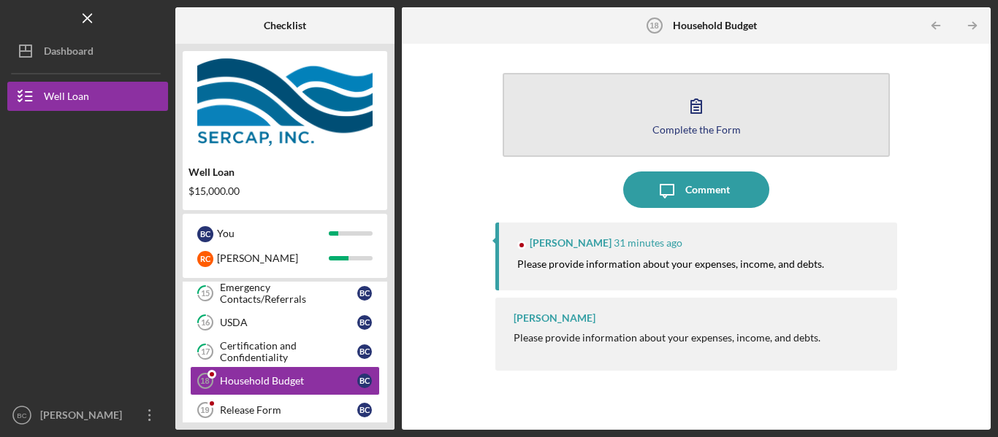
click at [705, 110] on icon "button" at bounding box center [696, 106] width 37 height 37
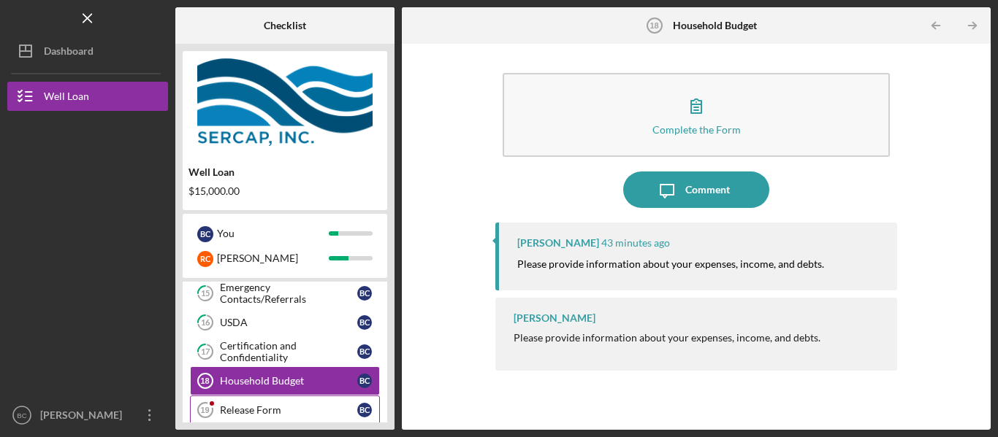
click at [298, 405] on div "Release Form" at bounding box center [288, 411] width 137 height 12
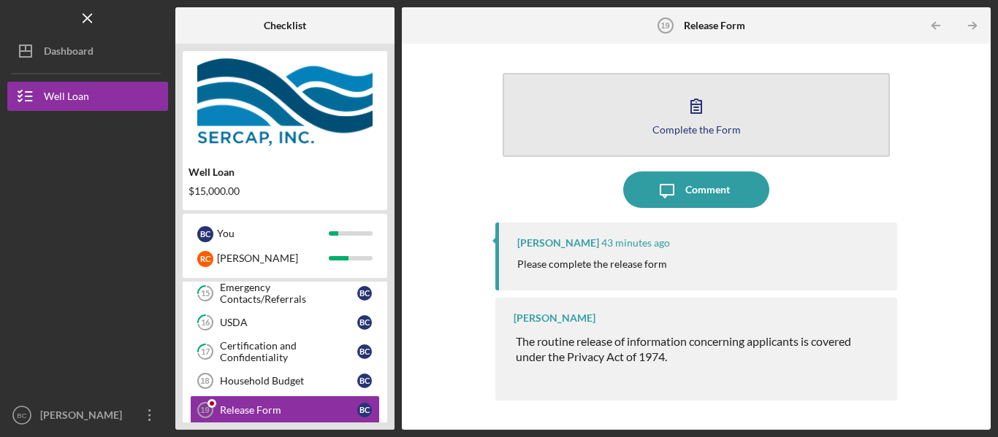
click at [698, 114] on icon "button" at bounding box center [696, 106] width 37 height 37
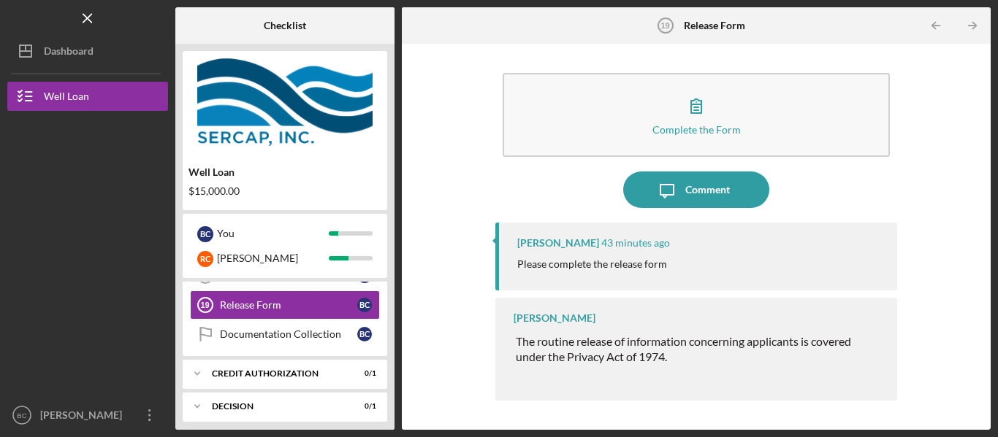
scroll to position [348, 0]
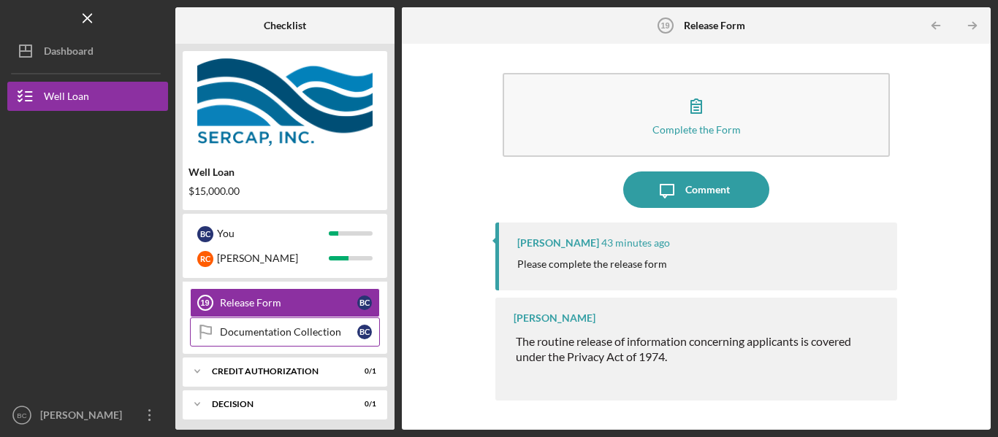
click at [308, 334] on div "Documentation Collection" at bounding box center [288, 332] width 137 height 12
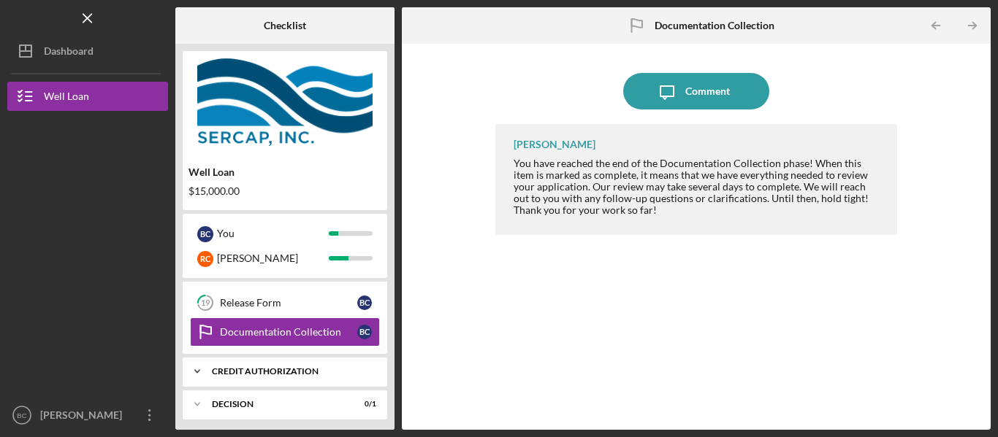
click at [296, 367] on div "CREDIT AUTHORIZATION" at bounding box center [290, 371] width 157 height 9
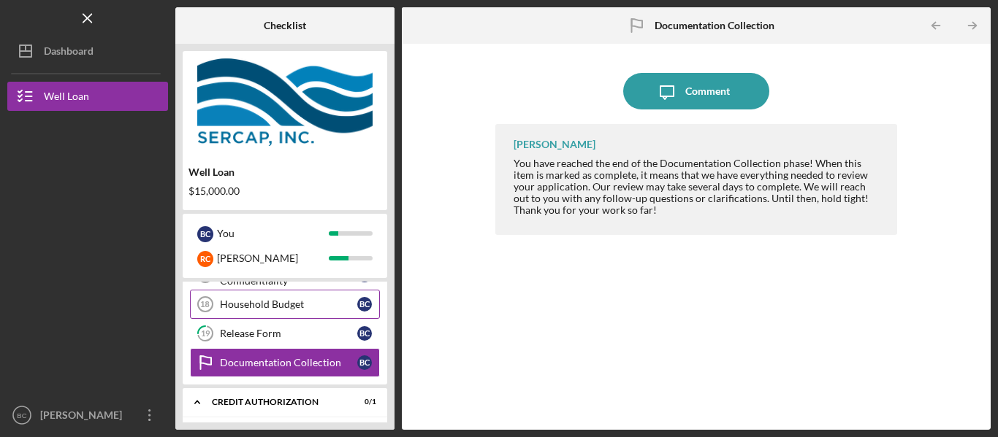
scroll to position [324, 0]
